Goal: Check status: Check status

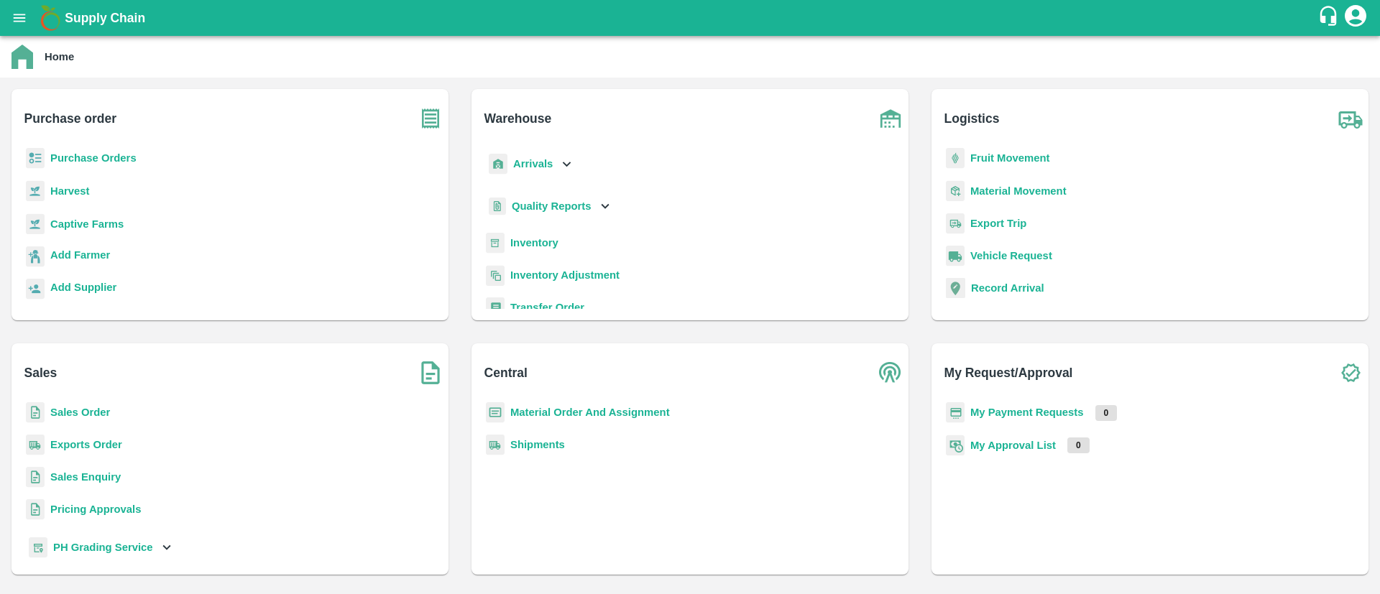
click at [75, 157] on b "Purchase Orders" at bounding box center [93, 157] width 86 height 11
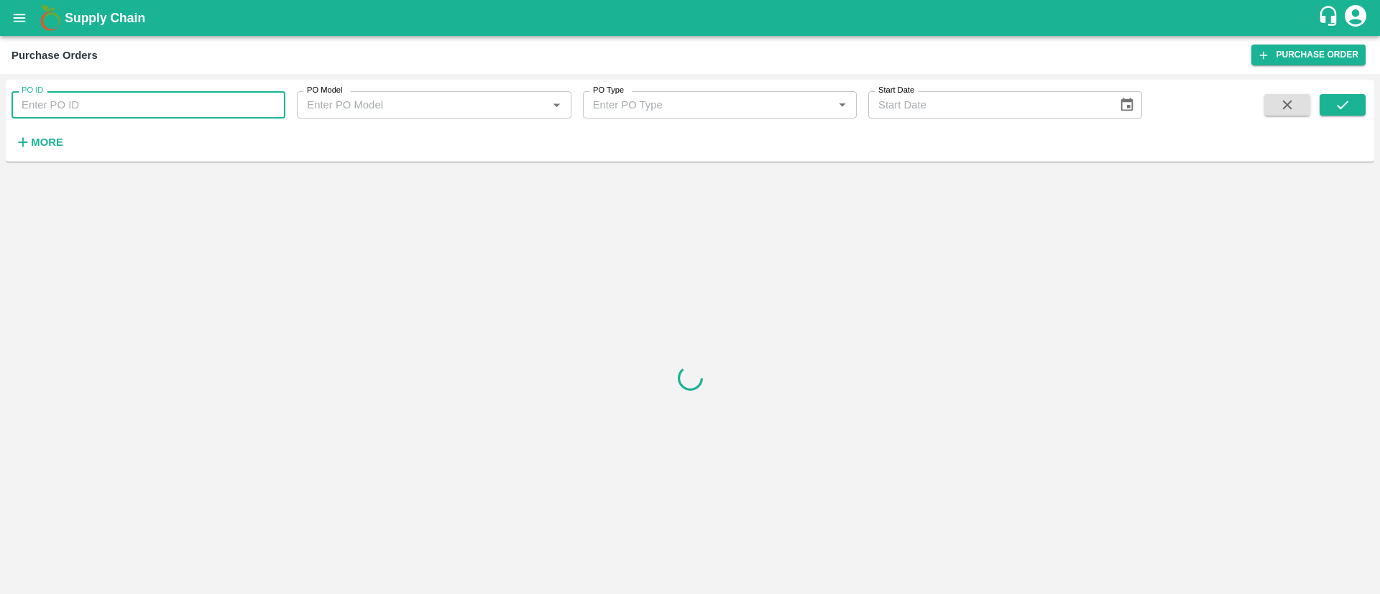
paste input "175650"
click at [153, 96] on input "175650" at bounding box center [148, 104] width 274 height 27
type input "175650"
click at [1357, 102] on button "submit" at bounding box center [1342, 105] width 46 height 22
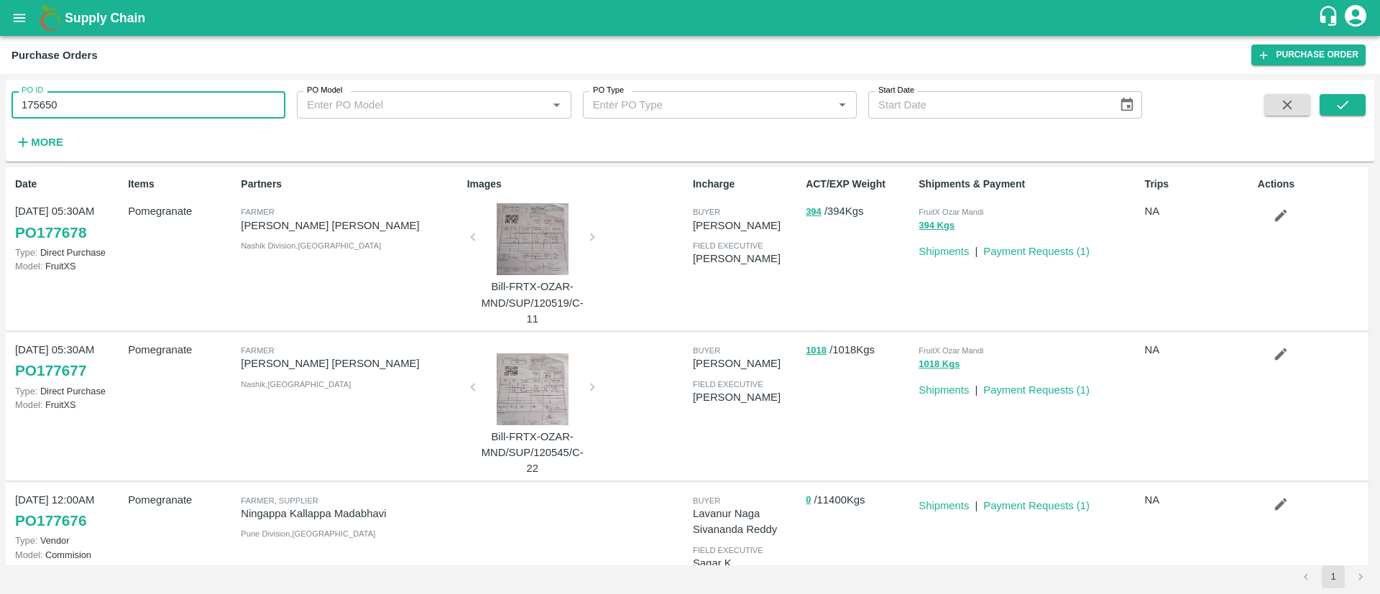
click at [114, 112] on input "175650" at bounding box center [148, 104] width 274 height 27
click at [1360, 119] on span at bounding box center [1342, 123] width 46 height 59
click at [1350, 110] on icon "submit" at bounding box center [1342, 105] width 16 height 16
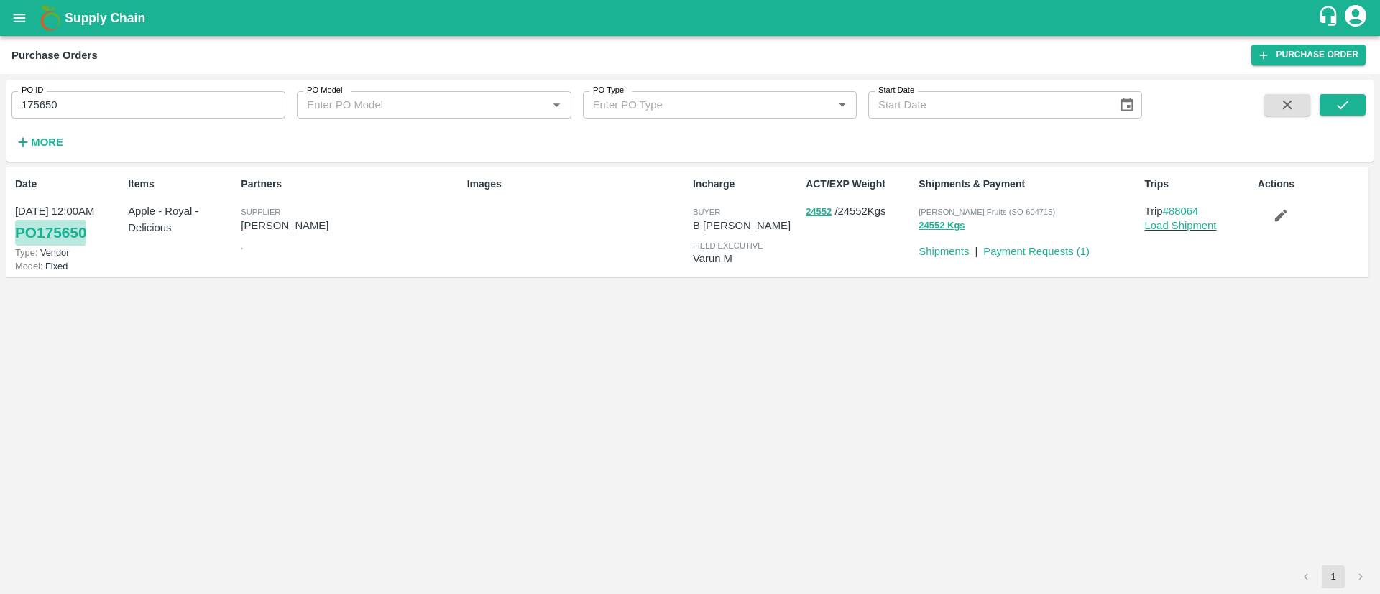
click at [52, 240] on link "PO 175650" at bounding box center [50, 233] width 71 height 26
click at [823, 217] on button "24552" at bounding box center [819, 212] width 26 height 17
